Goal: Task Accomplishment & Management: Use online tool/utility

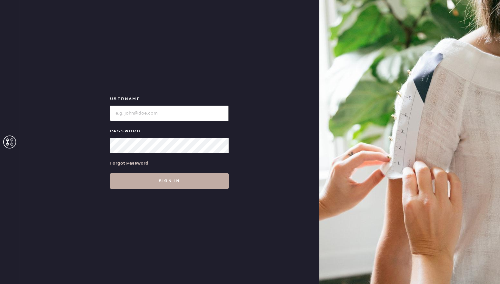
type input "reformationbeverlyhills"
click at [161, 182] on button "Sign in" at bounding box center [169, 180] width 119 height 15
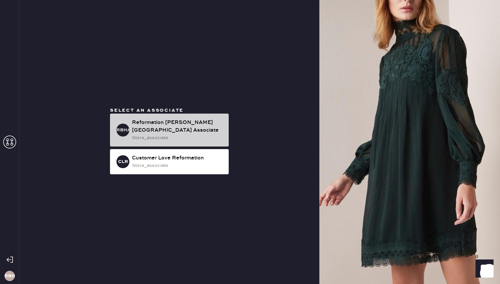
click at [174, 135] on div "store_associate" at bounding box center [178, 137] width 92 height 7
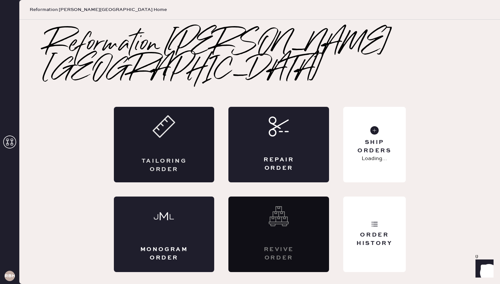
click at [200, 138] on div "Tailoring Order" at bounding box center [164, 144] width 101 height 75
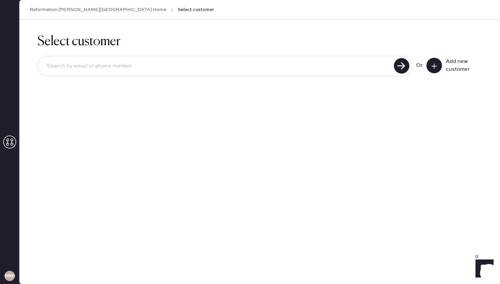
click at [317, 74] on div at bounding box center [224, 66] width 374 height 20
click at [265, 64] on input at bounding box center [217, 66] width 350 height 15
type input "[EMAIL_ADDRESS][DOMAIN_NAME]"
click at [404, 65] on use at bounding box center [401, 65] width 15 height 15
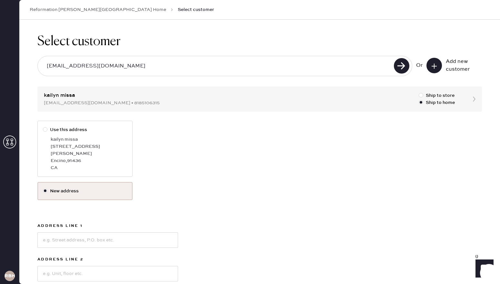
click at [45, 128] on div at bounding box center [45, 129] width 5 height 5
click at [43, 126] on input "Use this address" at bounding box center [43, 126] width 0 height 0
radio input "true"
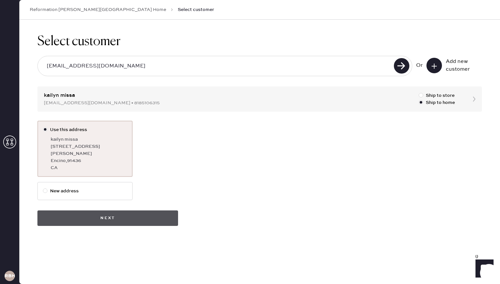
click at [120, 210] on button "Next" at bounding box center [107, 217] width 141 height 15
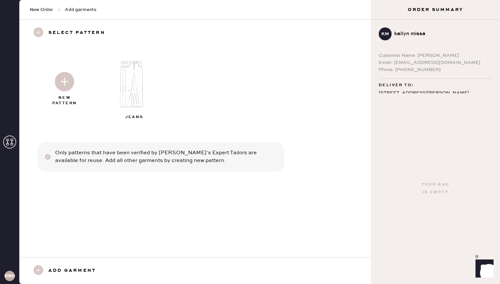
click at [65, 87] on img at bounding box center [64, 81] width 19 height 19
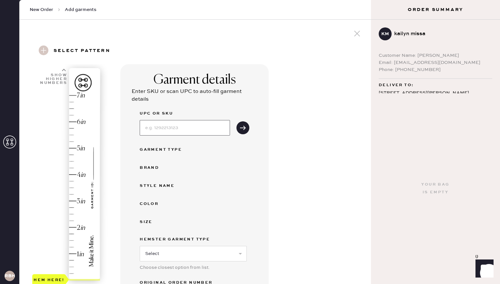
click at [171, 127] on input at bounding box center [185, 127] width 90 height 15
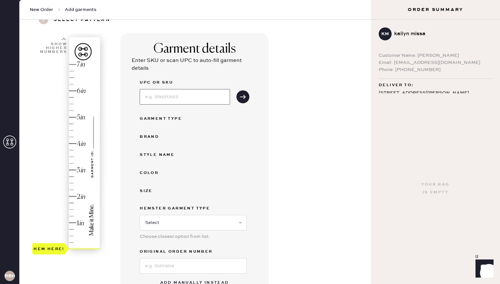
scroll to position [37, 0]
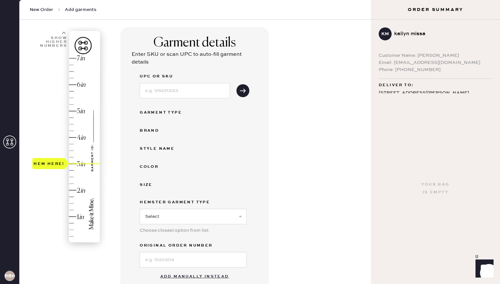
drag, startPoint x: 45, startPoint y: 241, endPoint x: 55, endPoint y: 164, distance: 77.3
click at [55, 164] on div "Hem here!" at bounding box center [49, 164] width 31 height 8
click at [207, 92] on input at bounding box center [185, 90] width 90 height 15
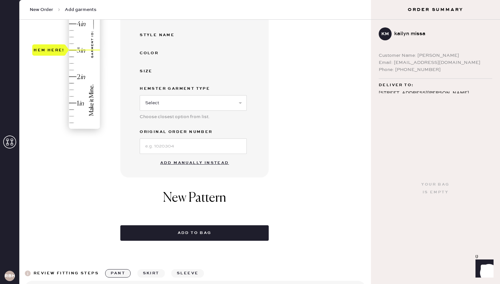
scroll to position [149, 0]
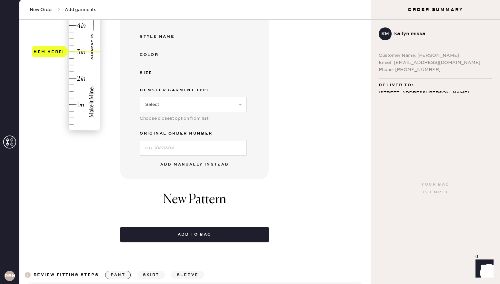
click at [185, 166] on button "Add manually instead" at bounding box center [194, 164] width 76 height 13
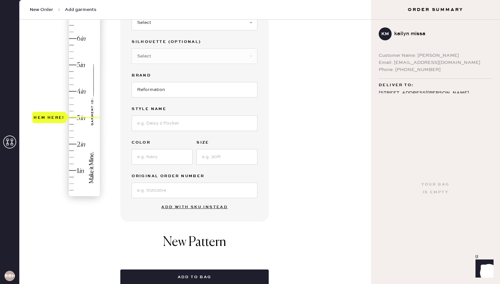
scroll to position [0, 0]
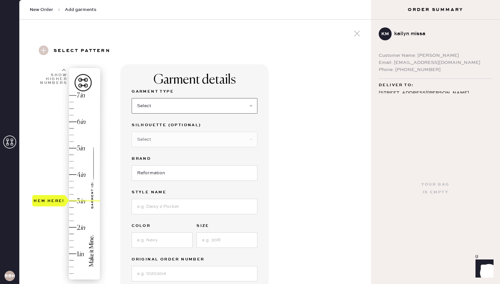
click at [167, 105] on select "Select Basic Skirt Jeans Leggings Pants Shorts Basic Sleeved Dress Basic Sleeve…" at bounding box center [194, 105] width 126 height 15
select select "4"
click at [131, 98] on select "Select Basic Skirt Jeans Leggings Pants Shorts Basic Sleeved Dress Basic Sleeve…" at bounding box center [194, 105] width 126 height 15
click at [159, 140] on select "Select Joggers Shorts Cropped Flare Boot Cut Straight Skinny Other" at bounding box center [194, 138] width 126 height 15
select select "11"
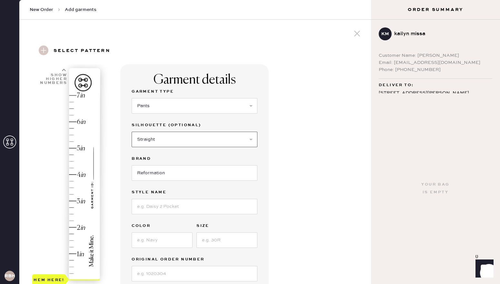
click at [131, 131] on select "Select Joggers Shorts Cropped Flare Boot Cut Straight Skinny Other" at bounding box center [194, 138] width 126 height 15
click at [154, 173] on input "Reformation" at bounding box center [194, 172] width 126 height 15
click at [155, 204] on input at bounding box center [194, 206] width 126 height 15
type input "[PERSON_NAME] Satin Pant"
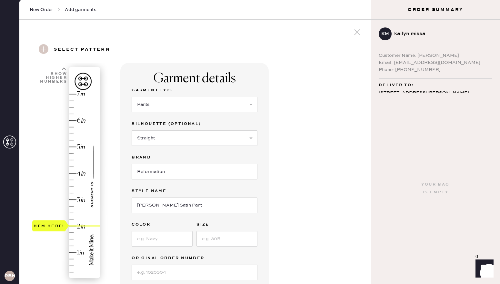
type input "3"
drag, startPoint x: 52, startPoint y: 276, endPoint x: 62, endPoint y: 198, distance: 78.6
click at [62, 198] on div "Hem here!" at bounding box center [49, 199] width 31 height 8
click at [166, 232] on input at bounding box center [161, 238] width 61 height 15
type input "Black"
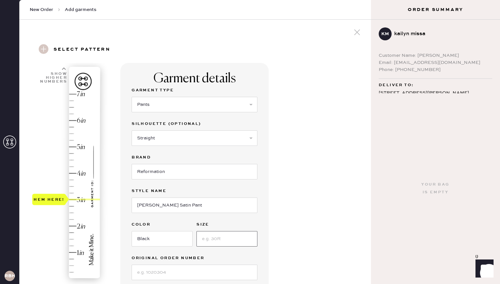
click at [210, 242] on input at bounding box center [226, 238] width 61 height 15
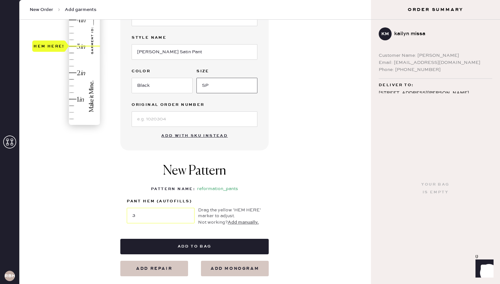
scroll to position [157, 0]
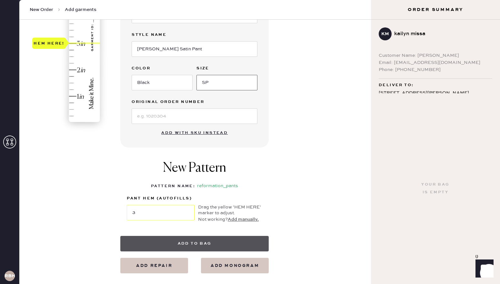
type input "SP"
click at [201, 241] on button "Add to bag" at bounding box center [194, 243] width 148 height 15
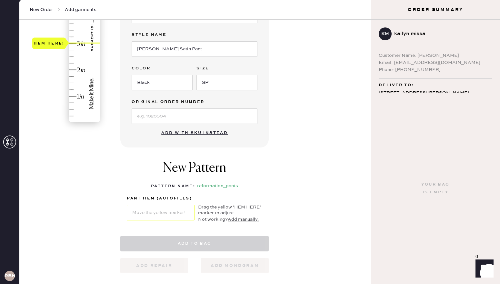
select select "4"
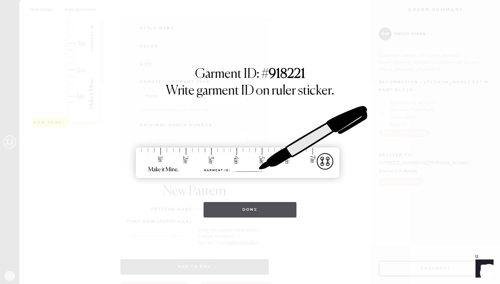
click at [240, 212] on button "Done" at bounding box center [249, 209] width 93 height 15
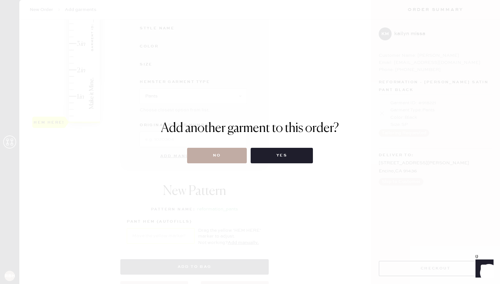
click at [226, 159] on button "No" at bounding box center [217, 155] width 60 height 15
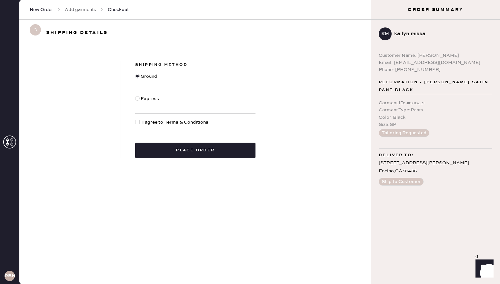
click at [136, 122] on div at bounding box center [137, 122] width 5 height 5
click at [135, 119] on input "I agree to Terms & Conditions" at bounding box center [135, 119] width 0 height 0
checkbox input "true"
click at [172, 141] on div "Shipping Method Ground Express I agree to Terms & Conditions Place order" at bounding box center [195, 109] width 149 height 97
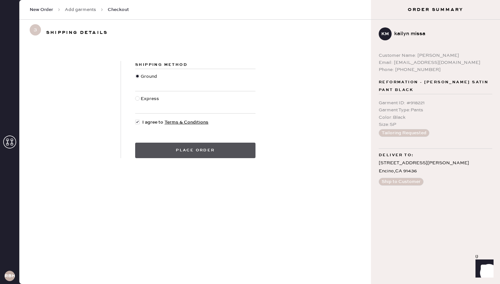
click at [174, 150] on button "Place order" at bounding box center [195, 149] width 120 height 15
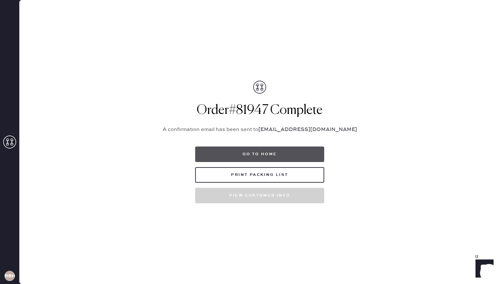
click at [259, 154] on button "Go to home" at bounding box center [259, 153] width 129 height 15
